Goal: Task Accomplishment & Management: Use online tool/utility

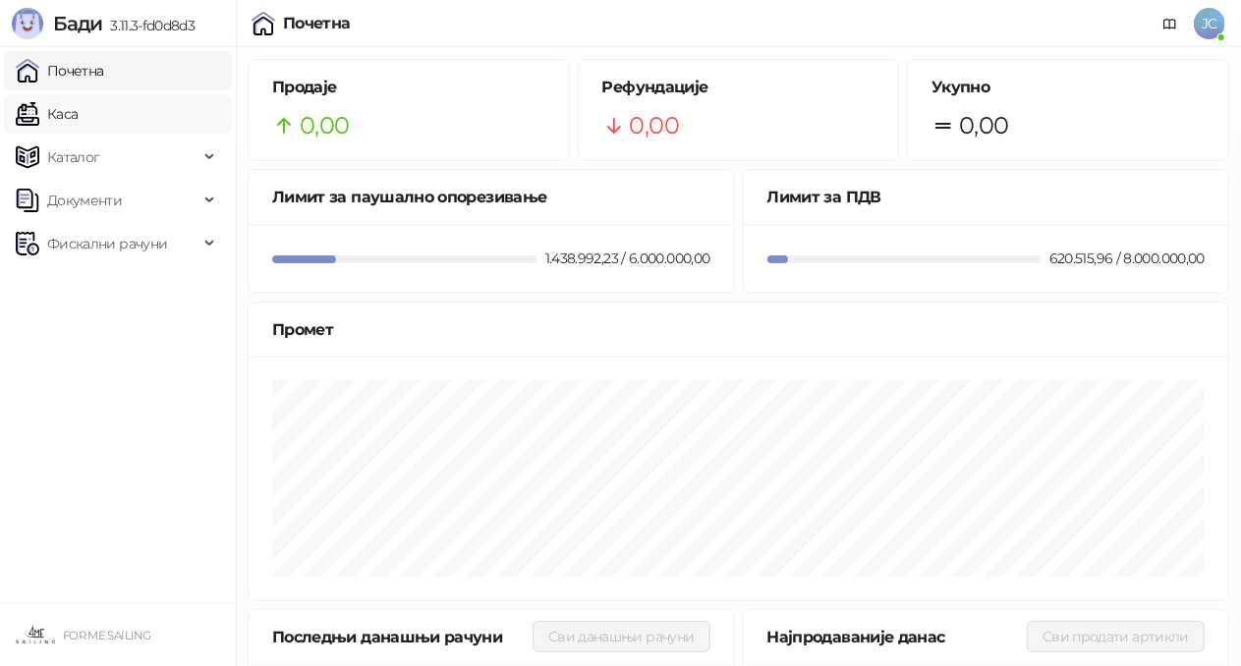
click at [63, 112] on link "Каса" at bounding box center [47, 113] width 62 height 39
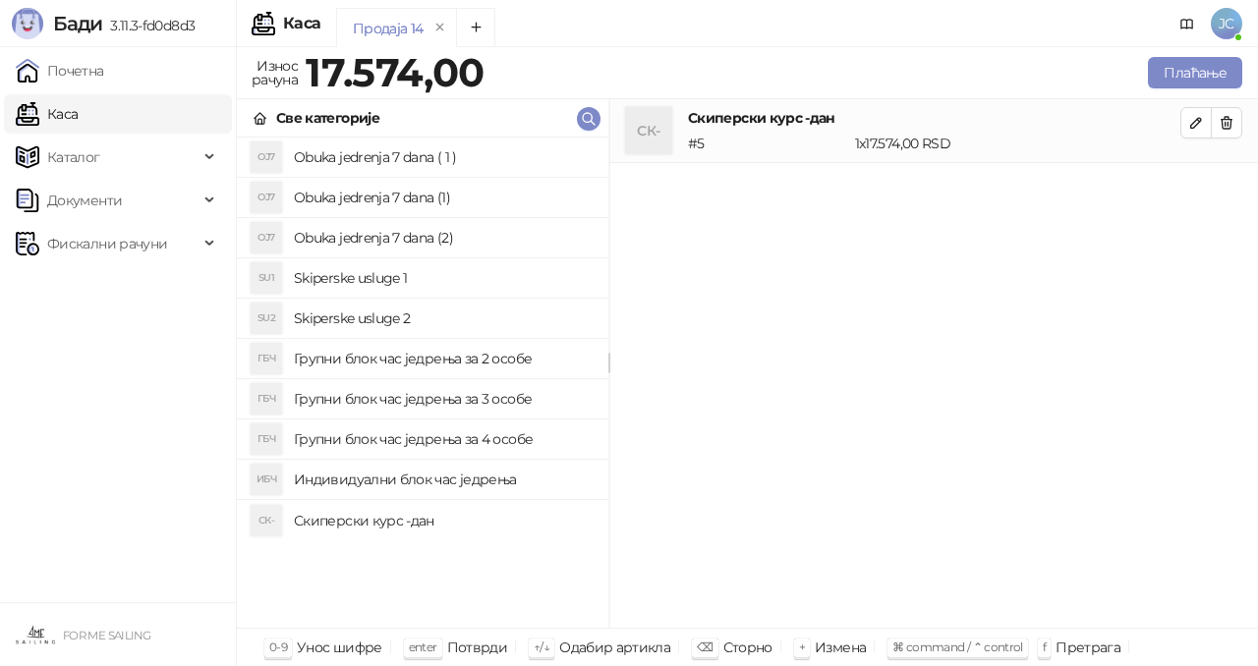
click at [384, 519] on h4 "Скиперски курс -дан" at bounding box center [443, 520] width 299 height 31
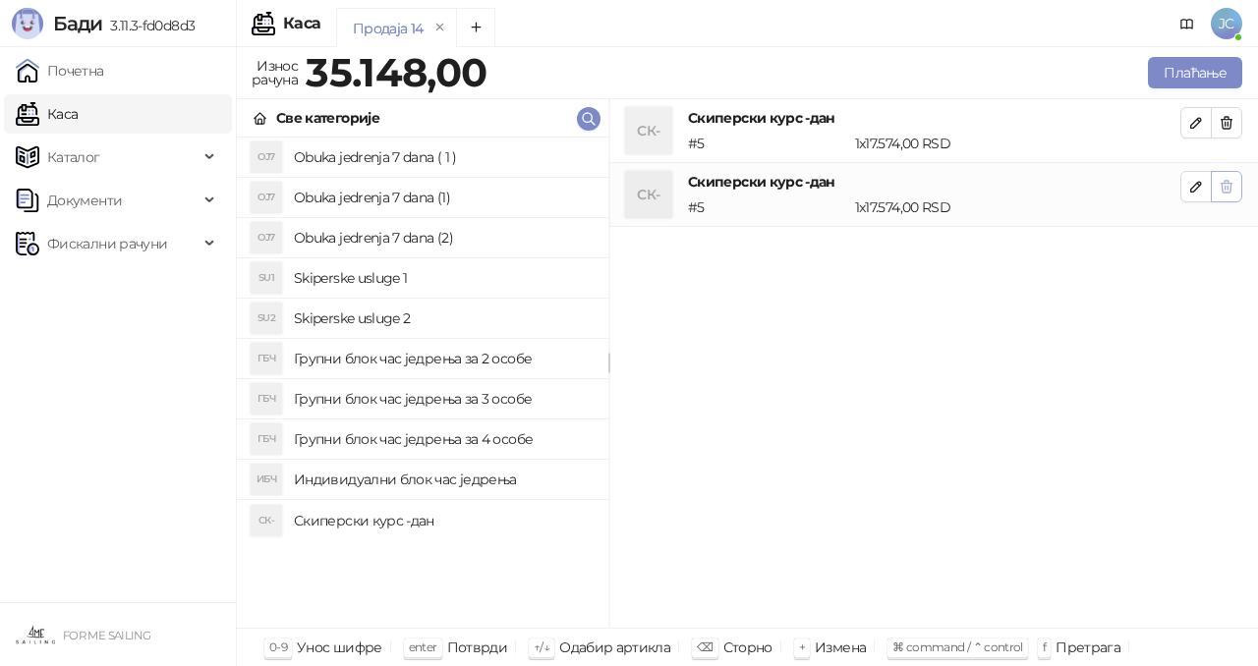
click at [1229, 187] on icon "button" at bounding box center [1227, 187] width 16 height 16
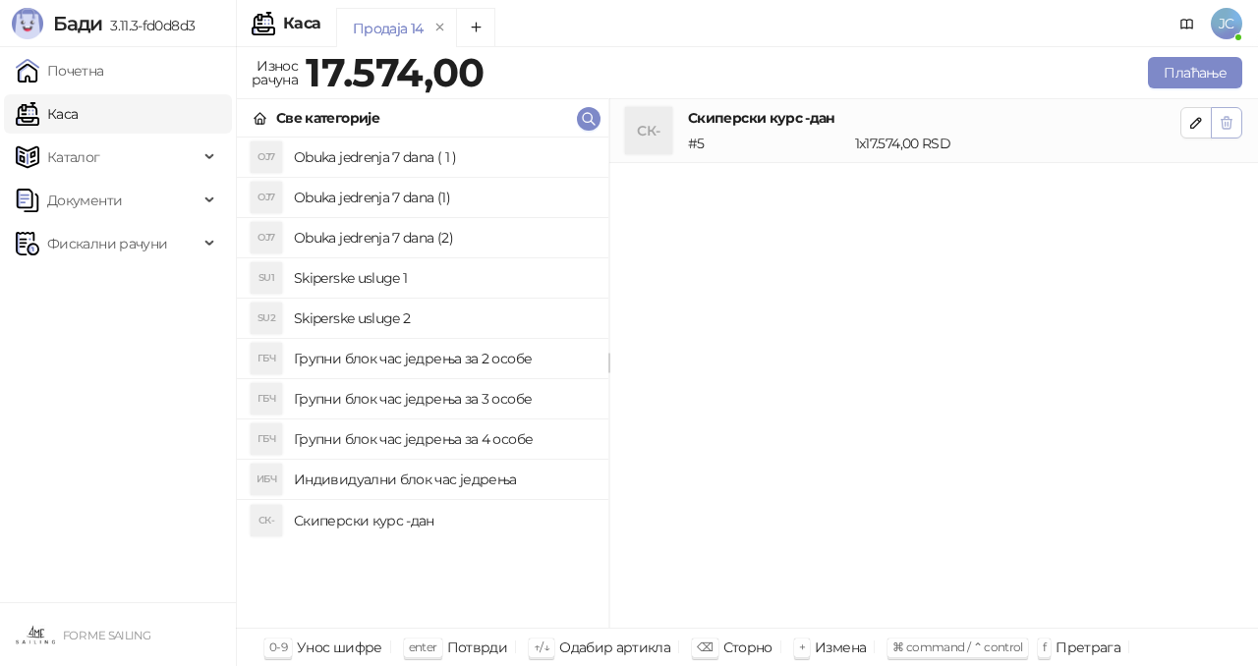
click at [1231, 118] on icon "button" at bounding box center [1227, 123] width 16 height 16
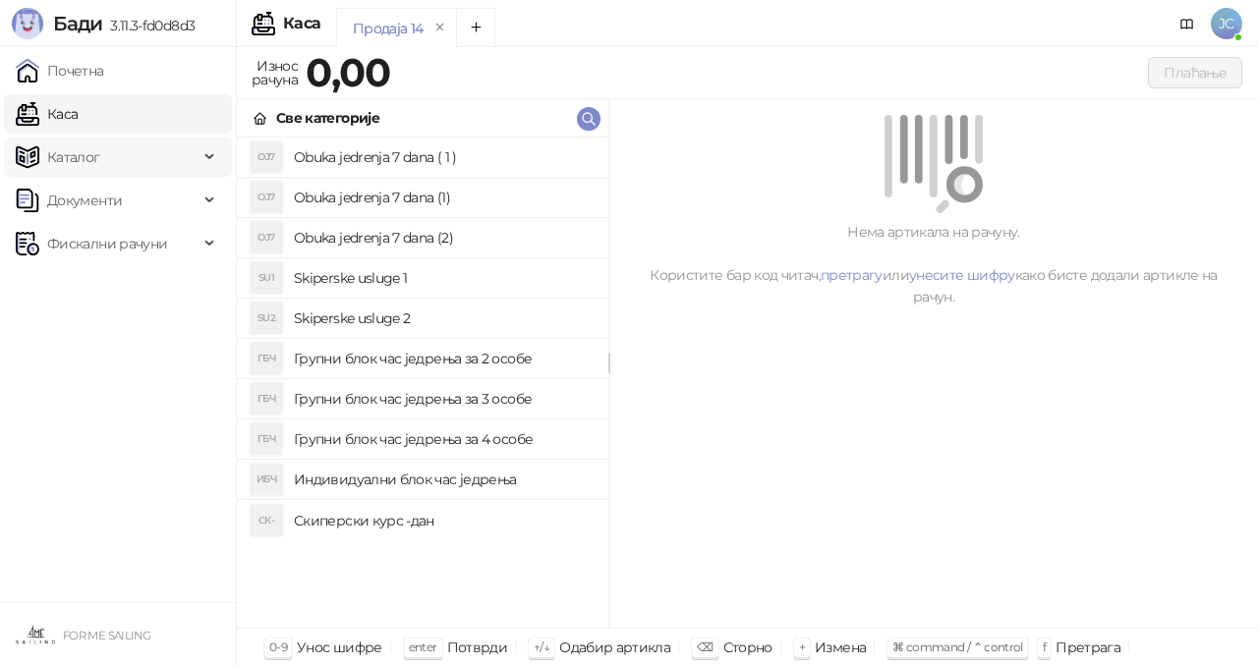
click at [206, 157] on icon at bounding box center [211, 157] width 10 height 0
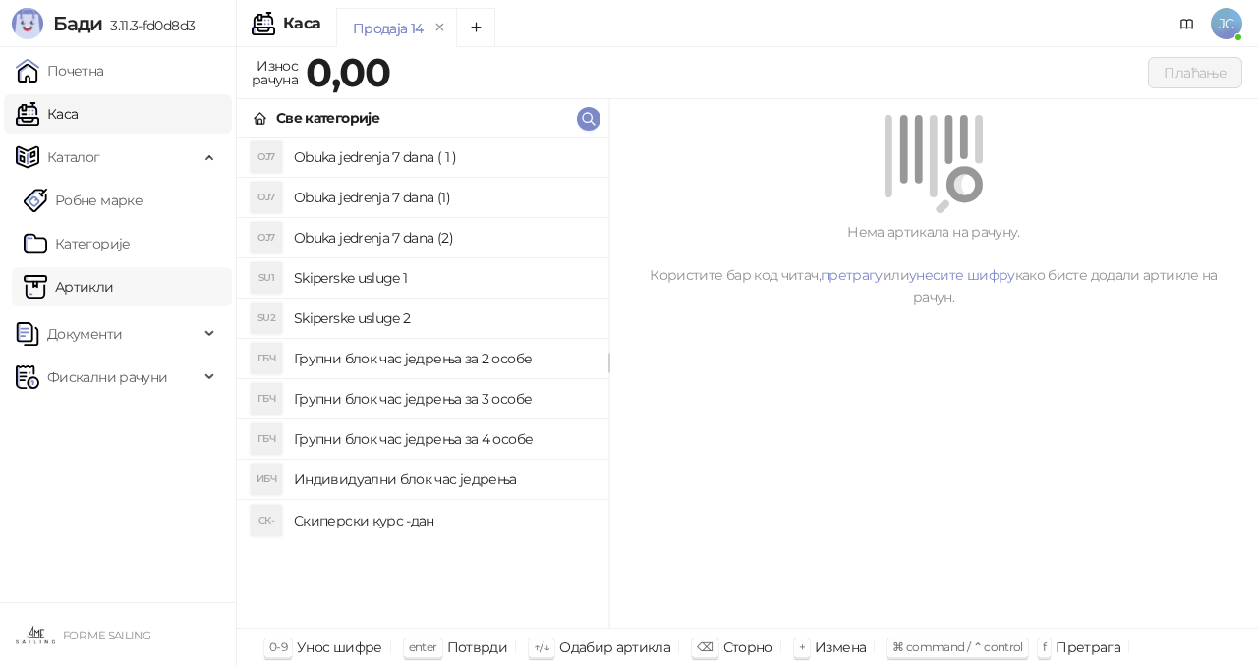
click at [98, 280] on link "Артикли" at bounding box center [69, 286] width 90 height 39
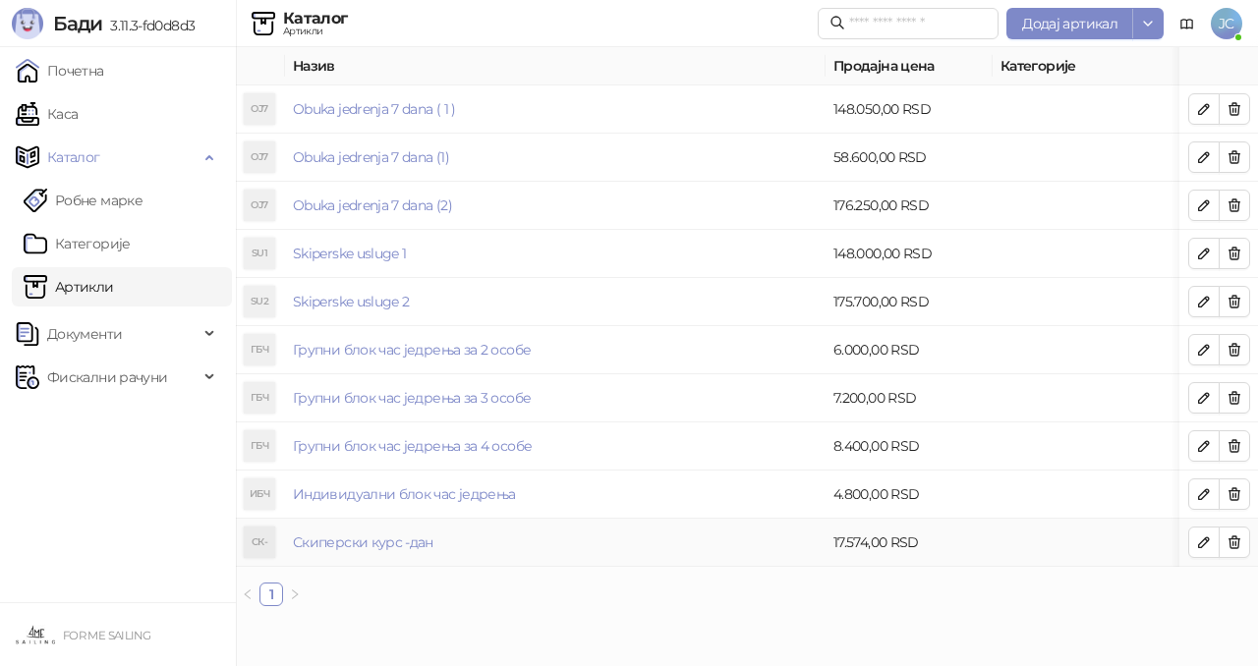
click at [400, 551] on td "Скиперски курс -дан" at bounding box center [555, 543] width 541 height 48
click at [403, 545] on link "Скиперски курс -дан" at bounding box center [363, 543] width 141 height 18
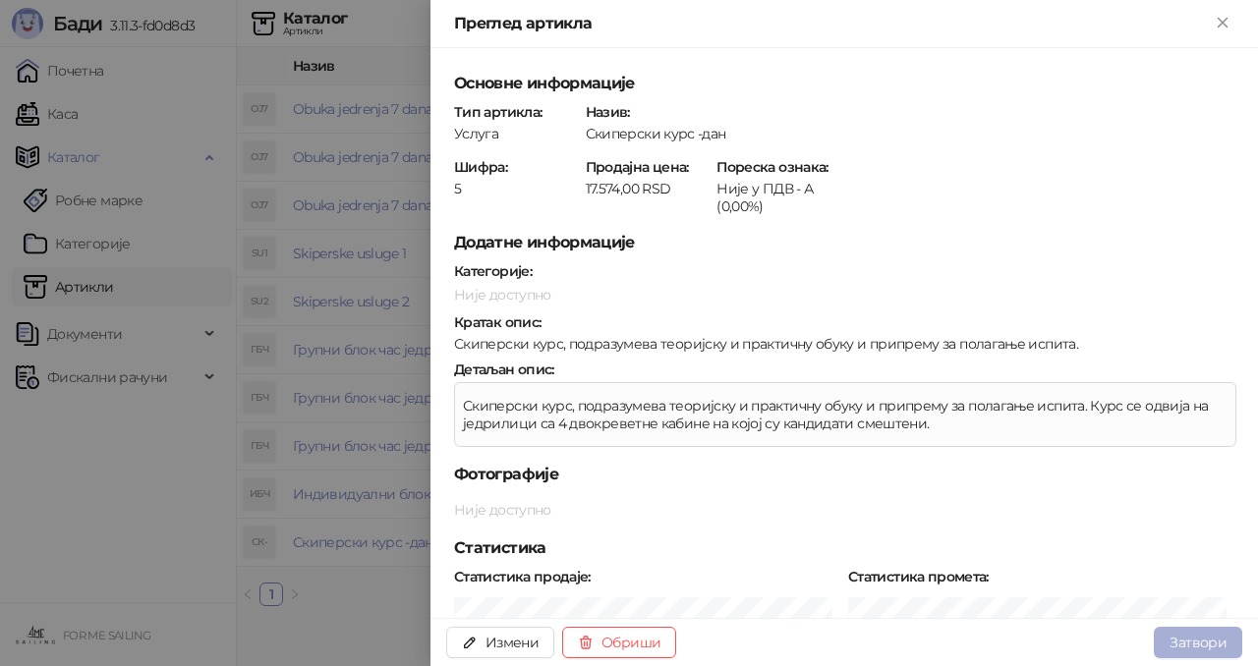
click at [1193, 640] on button "Затвори" at bounding box center [1198, 642] width 88 height 31
